Goal: Task Accomplishment & Management: Complete application form

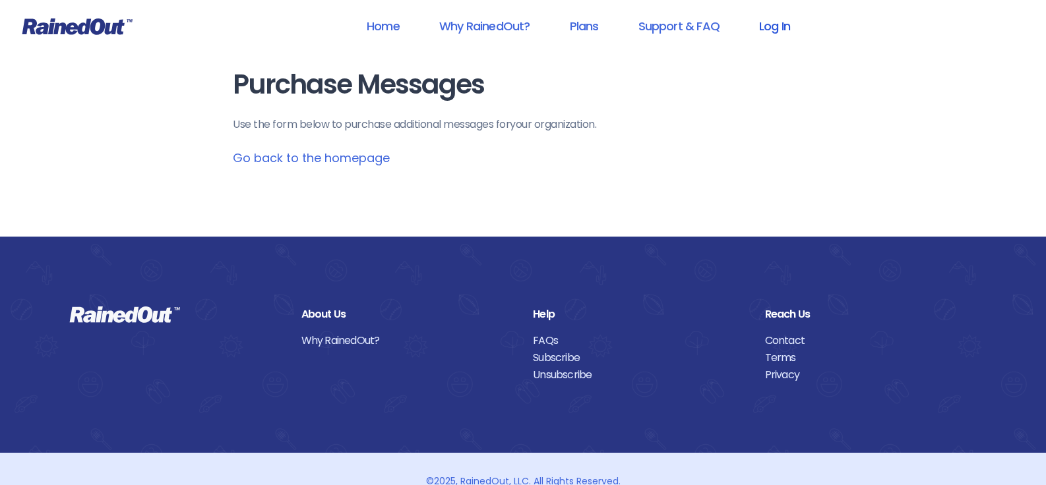
click at [780, 25] on link "Log In" at bounding box center [774, 26] width 65 height 30
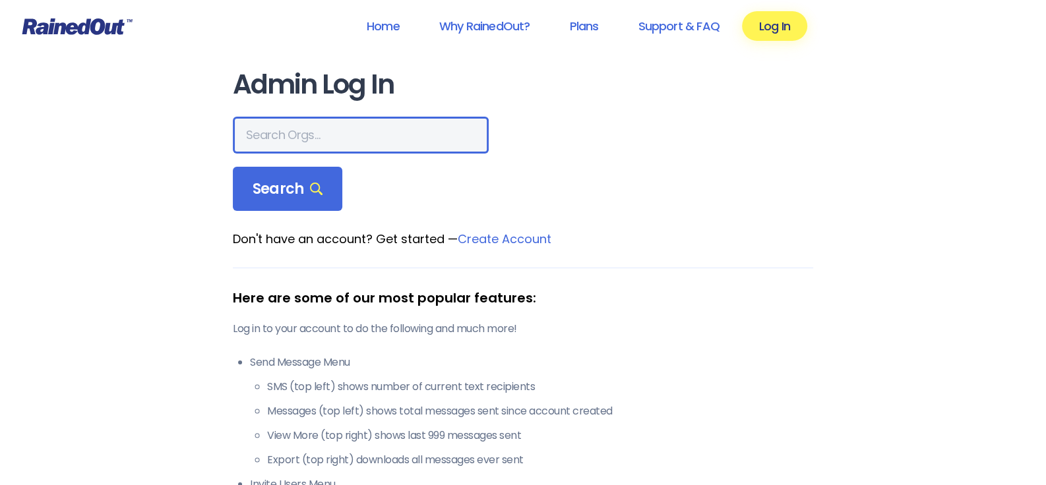
click at [307, 140] on input "text" at bounding box center [361, 135] width 256 height 37
type input "BCT"
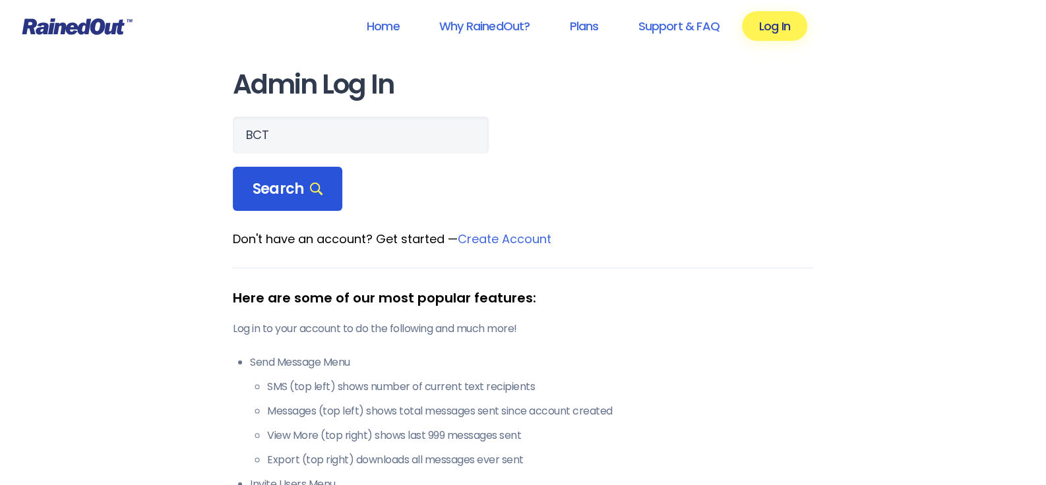
click at [291, 189] on span "Search" at bounding box center [288, 189] width 70 height 18
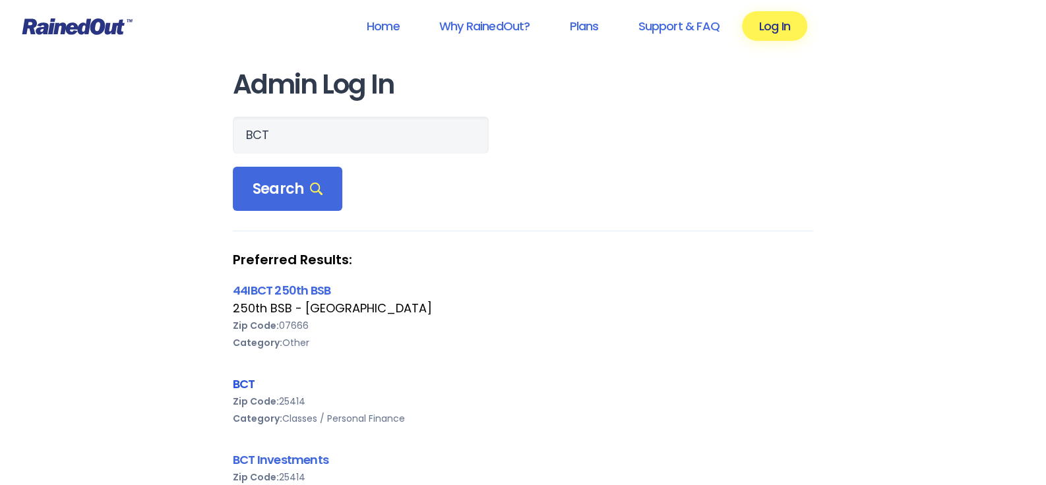
click at [240, 382] on link "BCT" at bounding box center [244, 384] width 22 height 16
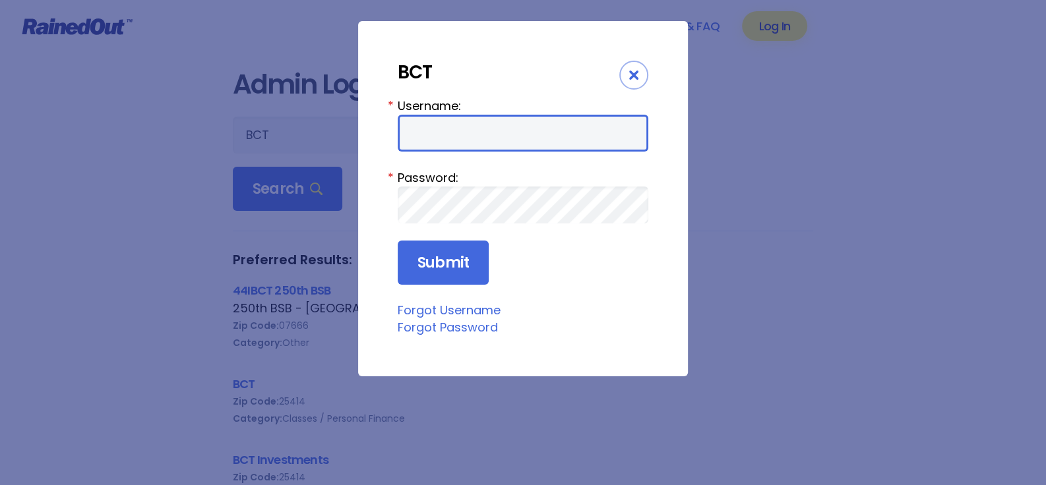
click at [488, 136] on input "Username:" at bounding box center [523, 133] width 251 height 37
type input "admin"
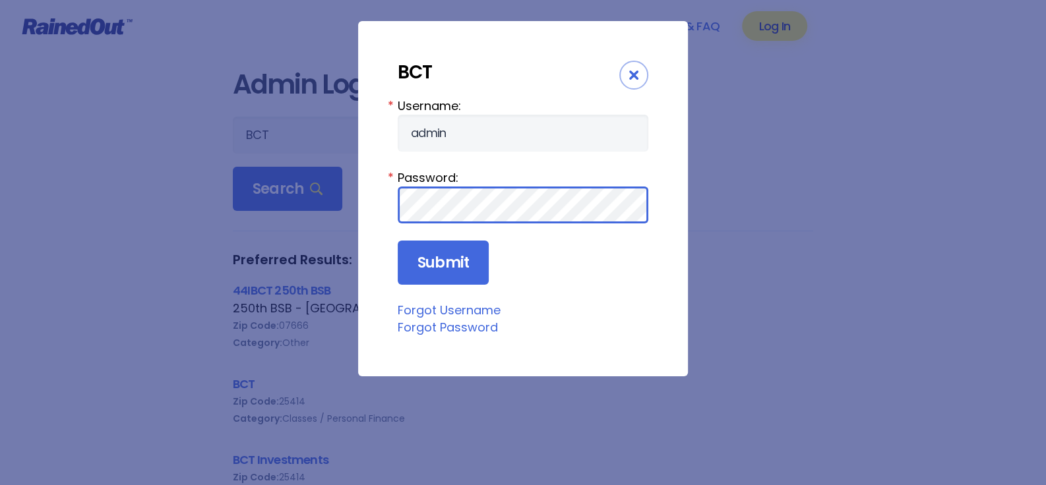
click at [398, 241] on input "Submit" at bounding box center [443, 263] width 91 height 45
